Goal: Information Seeking & Learning: Learn about a topic

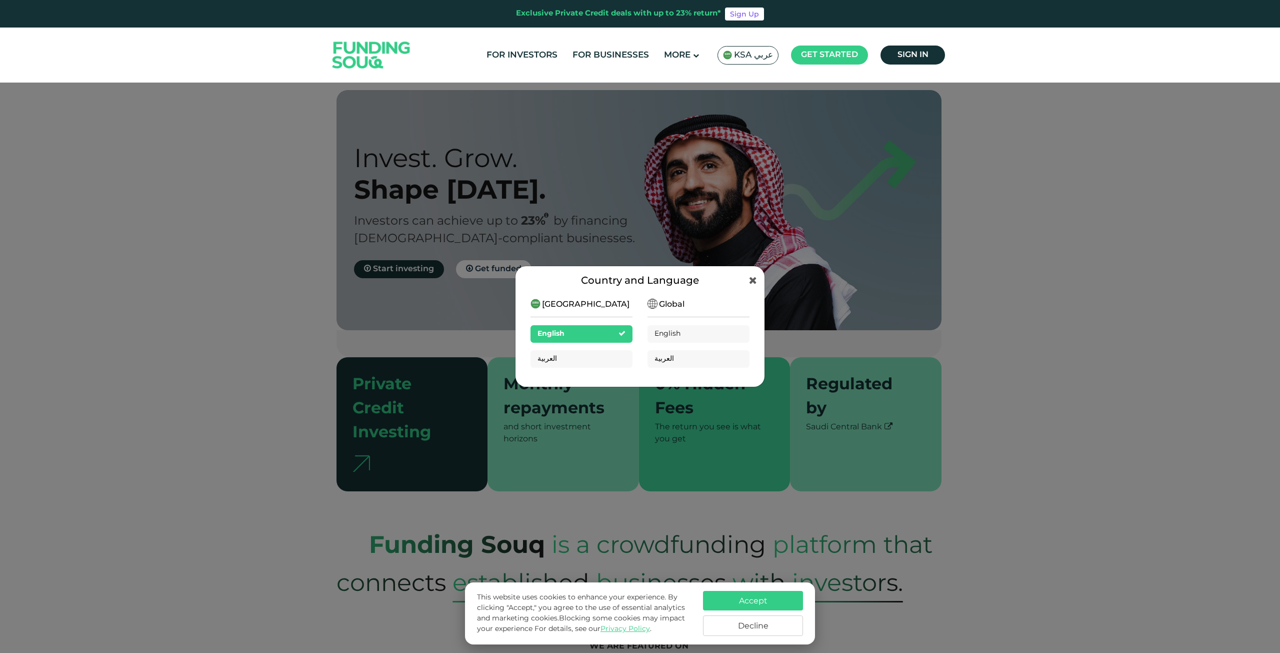
click at [598, 356] on div "العربية" at bounding box center [582, 359] width 102 height 18
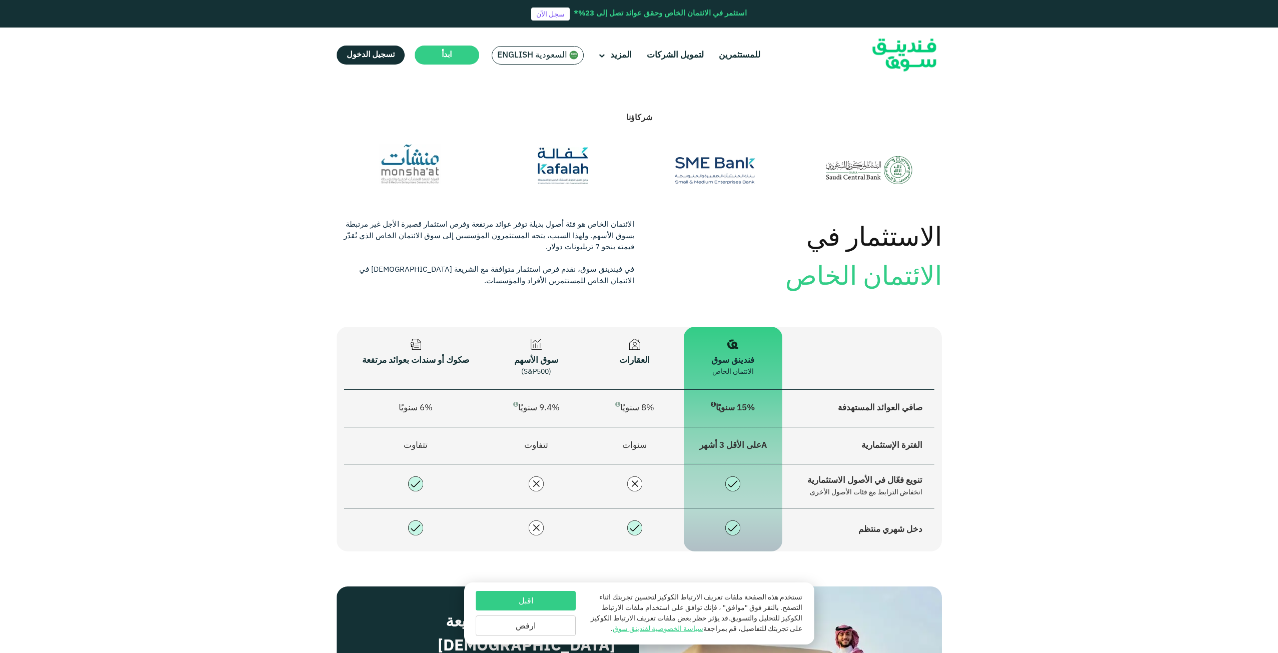
scroll to position [1010, 0]
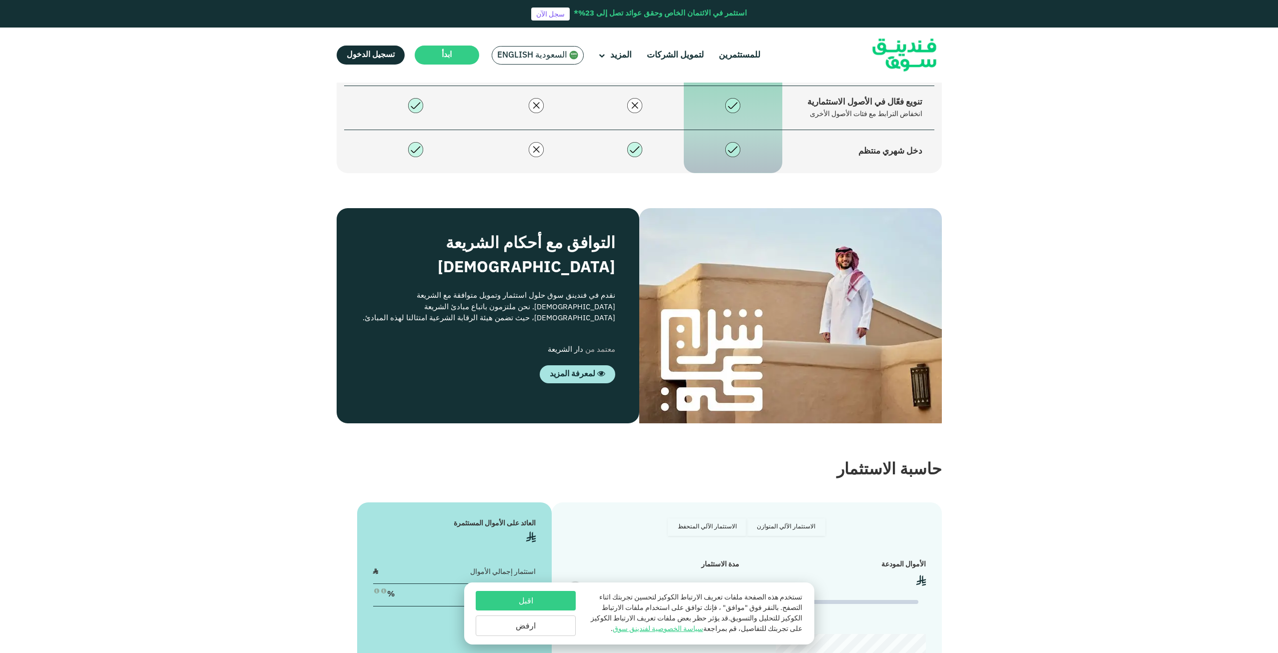
type tc-range-slider "4"
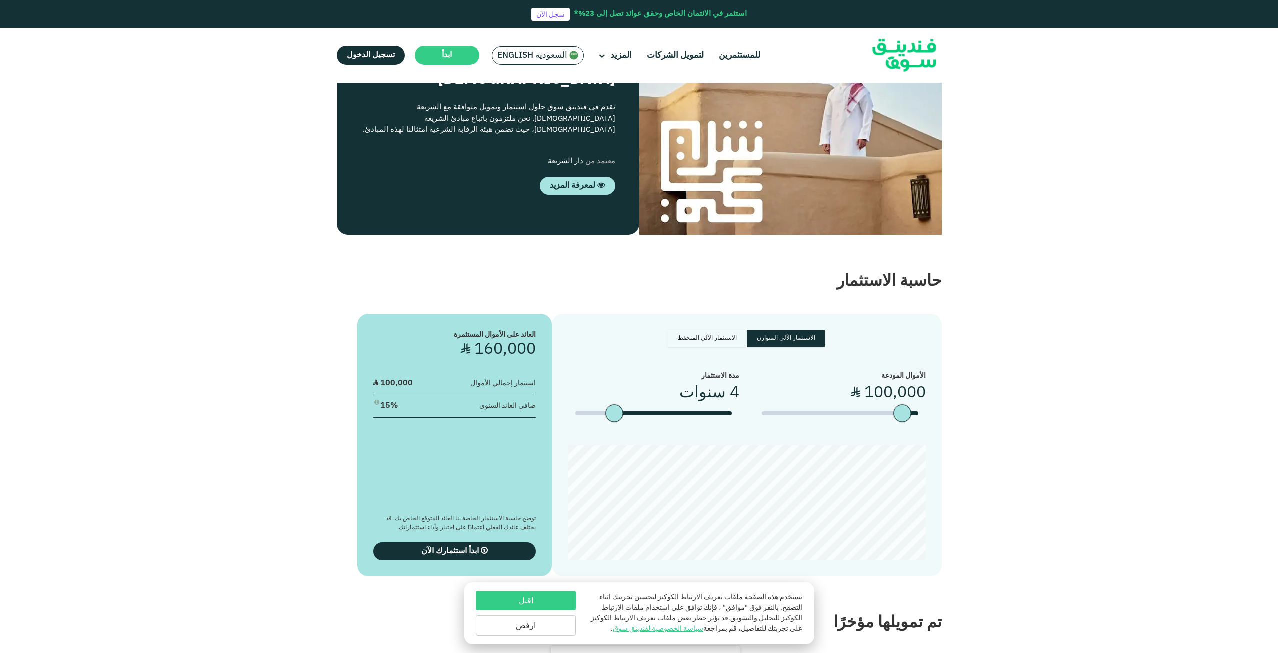
scroll to position [1645, 0]
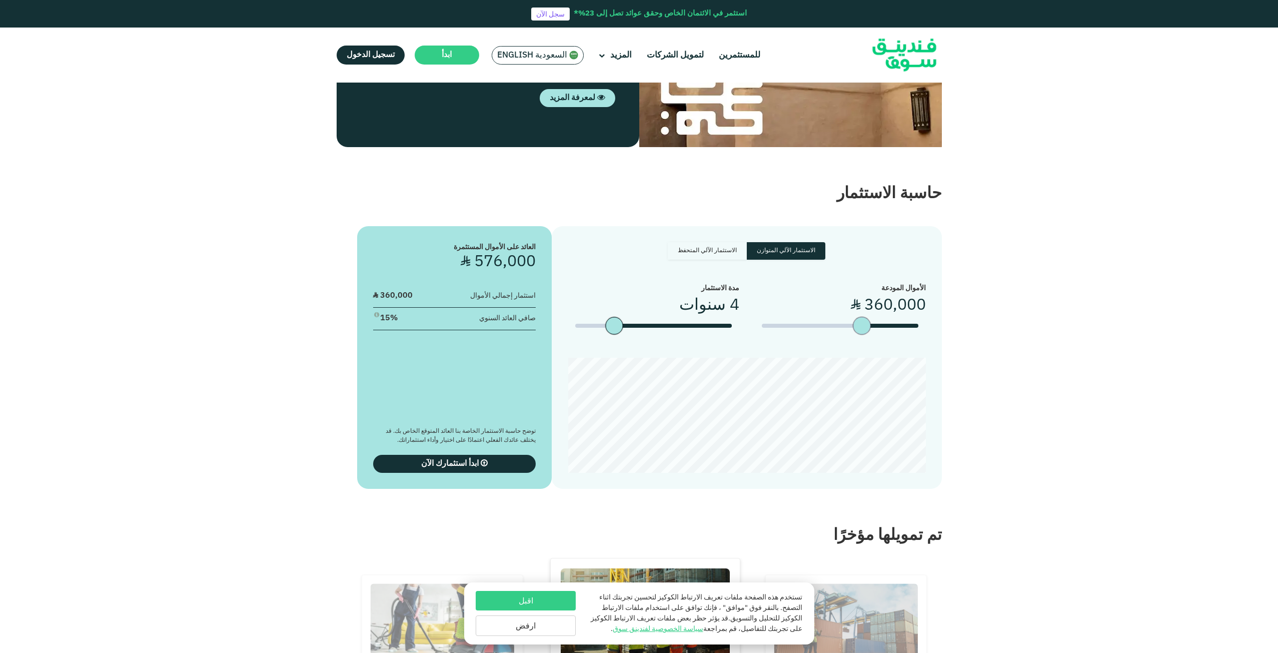
type tc-range-slider "400000"
drag, startPoint x: 904, startPoint y: 305, endPoint x: 855, endPoint y: 315, distance: 50.0
click at [855, 317] on div "amount slider" at bounding box center [856, 326] width 18 height 18
drag, startPoint x: 611, startPoint y: 313, endPoint x: 537, endPoint y: 313, distance: 73.5
click at [537, 313] on div "الاستثمار الآلي المتوازن الاستثمار الآلي المتحفظ الأموال المودعة ʢ 400,000 5 سن…" at bounding box center [639, 357] width 605 height 263
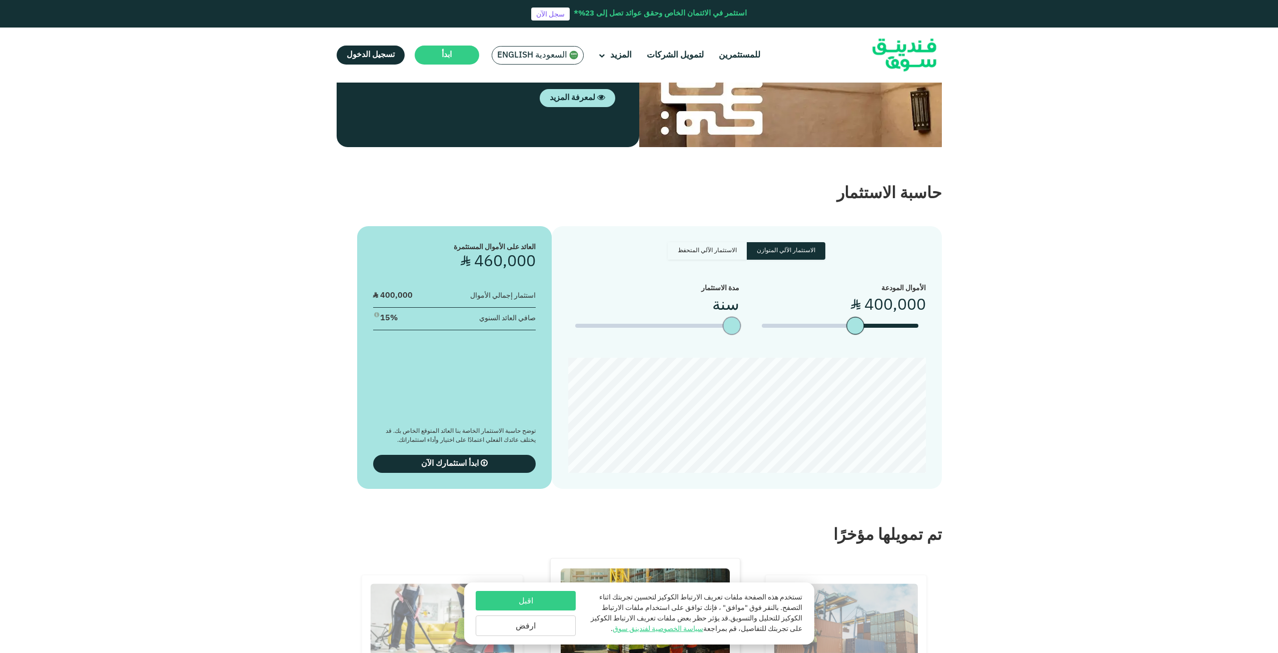
type tc-range-slider "5"
click at [327, 346] on section "الاستثمار الآلي المتوازن الاستثمار الآلي المتحفظ الأموال المودعة ʢ 400,000" at bounding box center [639, 347] width 1278 height 283
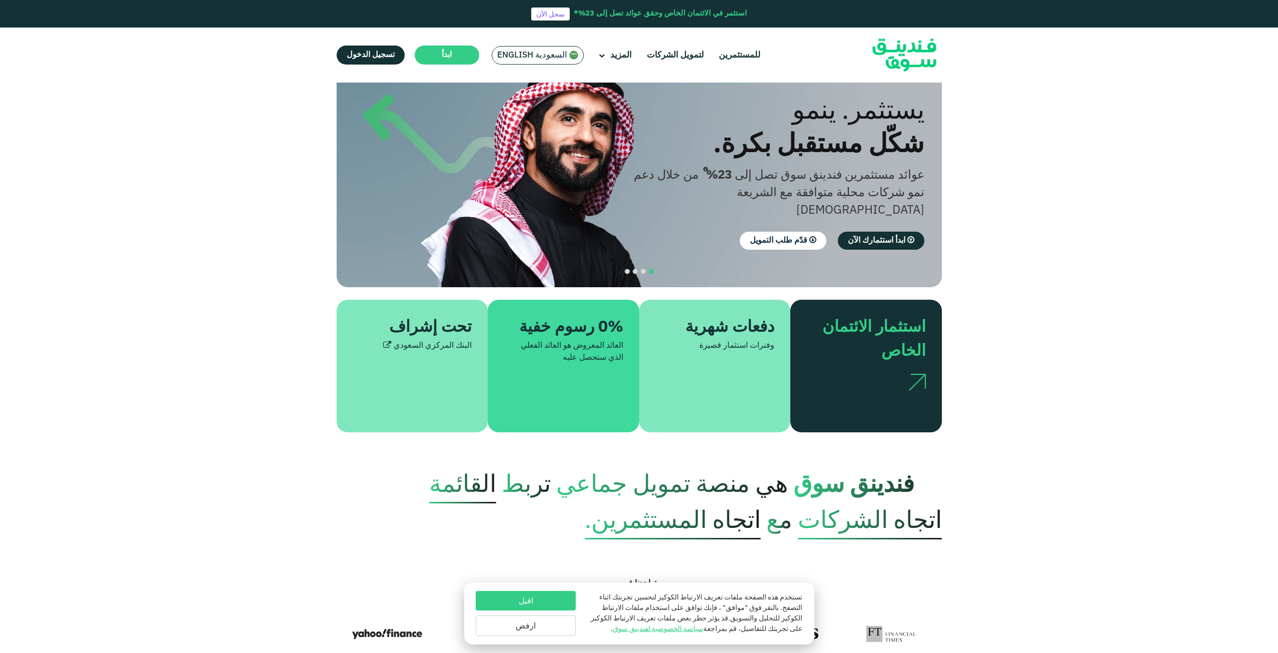
scroll to position [0, 0]
